Goal: Obtain resource: Download file/media

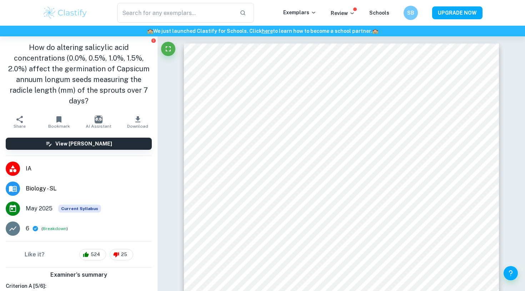
scroll to position [9, 0]
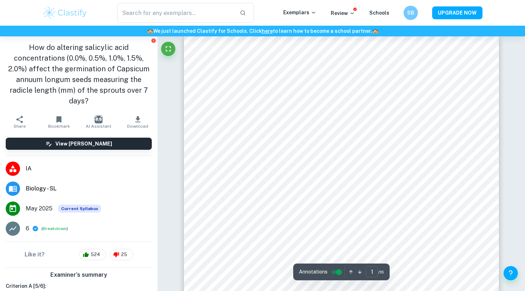
click at [139, 119] on icon "button" at bounding box center [137, 119] width 5 height 6
click at [140, 123] on icon "button" at bounding box center [138, 119] width 9 height 9
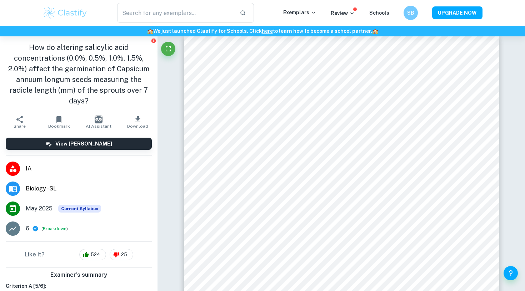
click at [136, 119] on icon "button" at bounding box center [137, 119] width 5 height 6
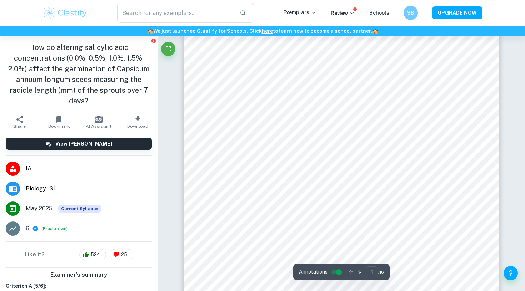
scroll to position [67, 0]
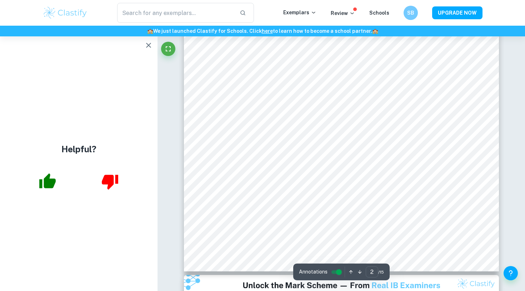
scroll to position [734, 0]
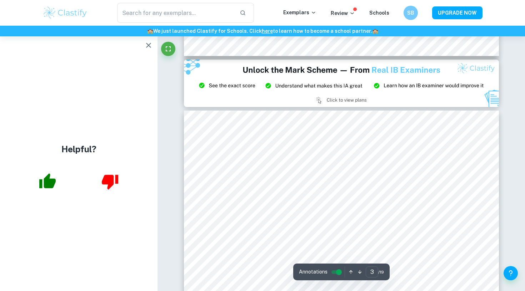
scroll to position [931, 0]
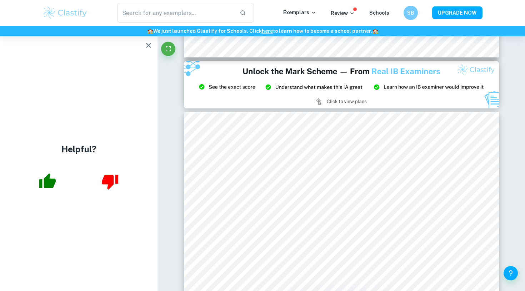
click at [149, 42] on icon "button" at bounding box center [148, 45] width 9 height 9
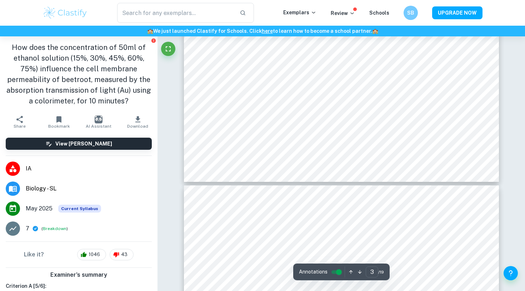
scroll to position [1306, 0]
